Goal: Find specific page/section: Find specific page/section

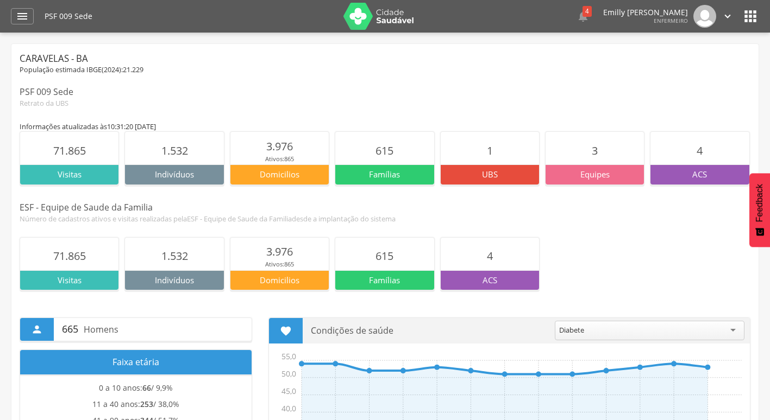
click at [375, 14] on img at bounding box center [378, 16] width 71 height 27
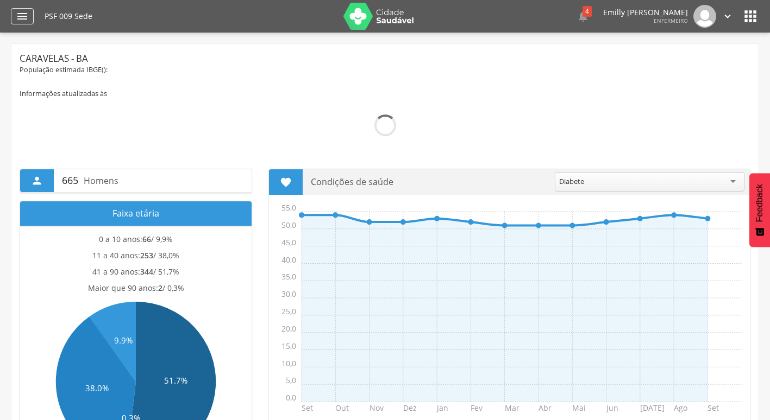
click at [20, 11] on icon "" at bounding box center [22, 16] width 13 height 13
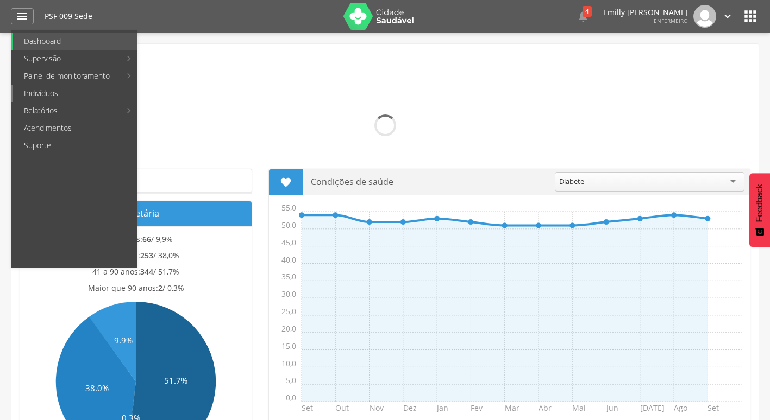
click at [56, 91] on link "Indivíduos" at bounding box center [75, 93] width 124 height 17
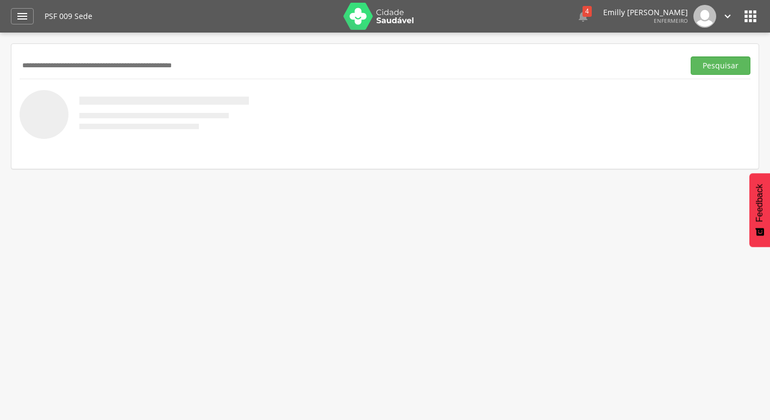
click at [101, 68] on input "text" at bounding box center [350, 65] width 660 height 18
type input "**********"
click at [690, 56] on button "Pesquisar" at bounding box center [720, 65] width 60 height 18
